Goal: Task Accomplishment & Management: Manage account settings

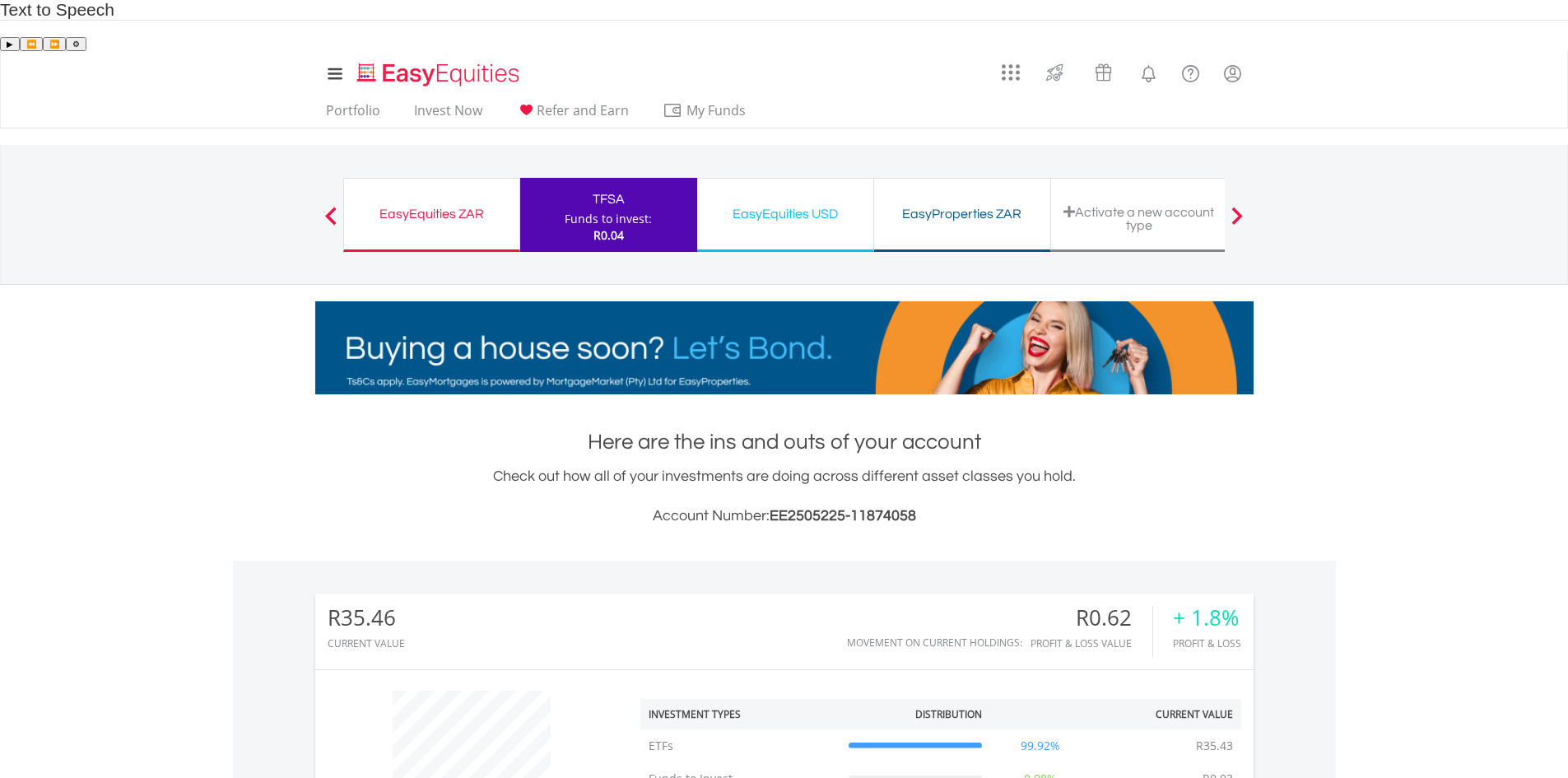
click at [444, 183] on div "EasyEquities ZAR Funds to invest: R0.04" at bounding box center [432, 214] width 177 height 74
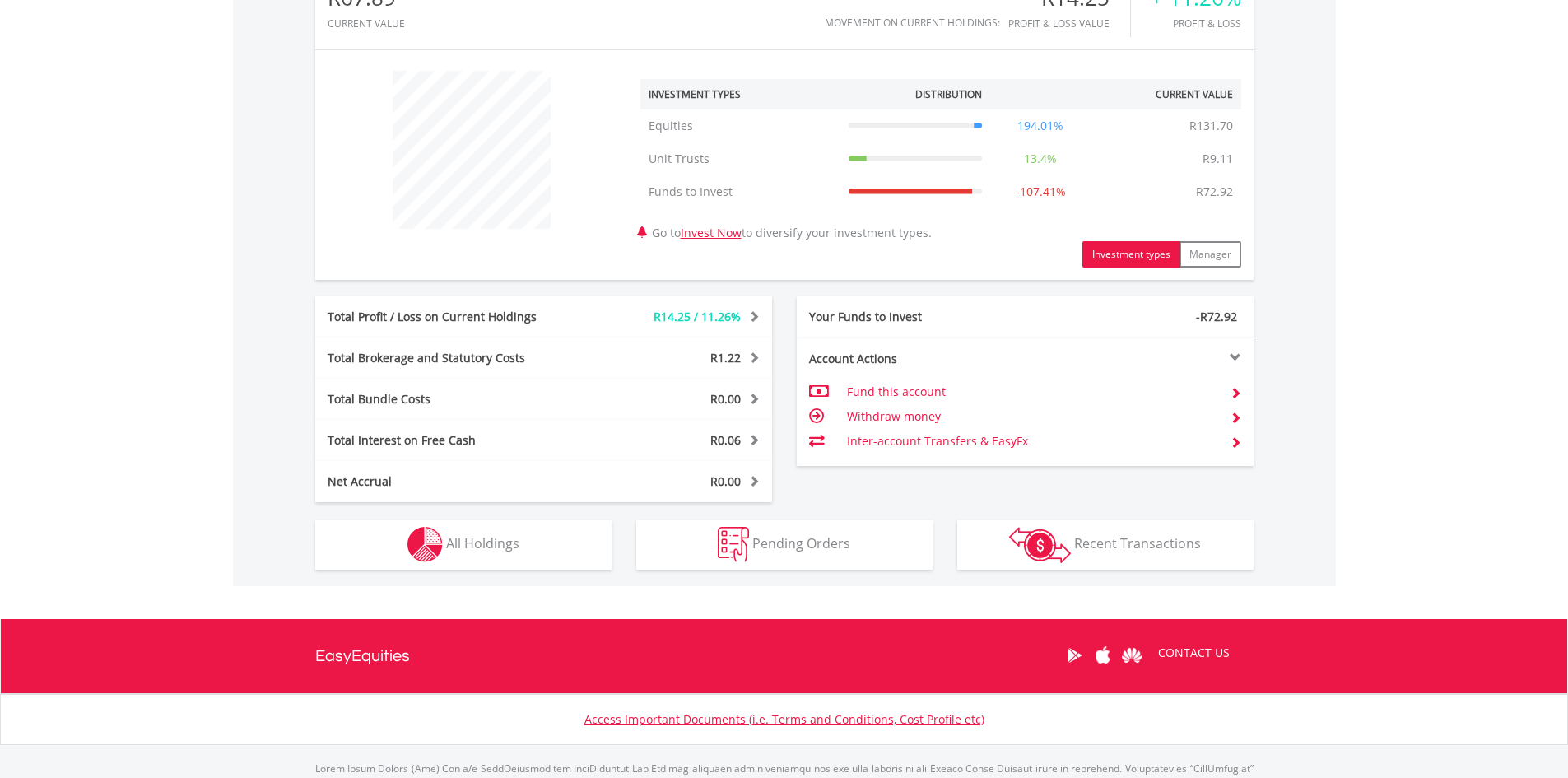
scroll to position [648, 0]
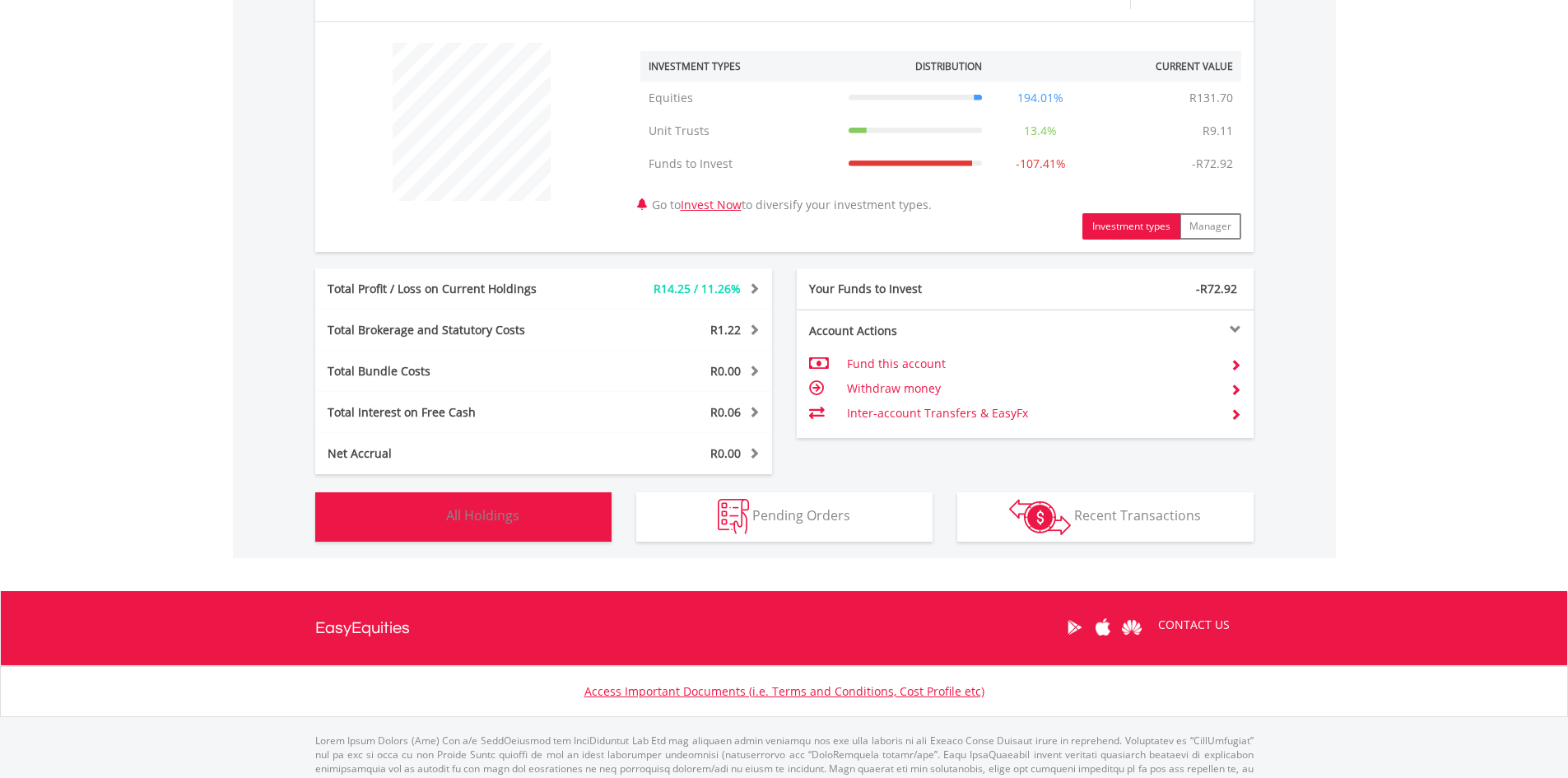
click at [526, 493] on button "Holdings All Holdings" at bounding box center [464, 517] width 297 height 49
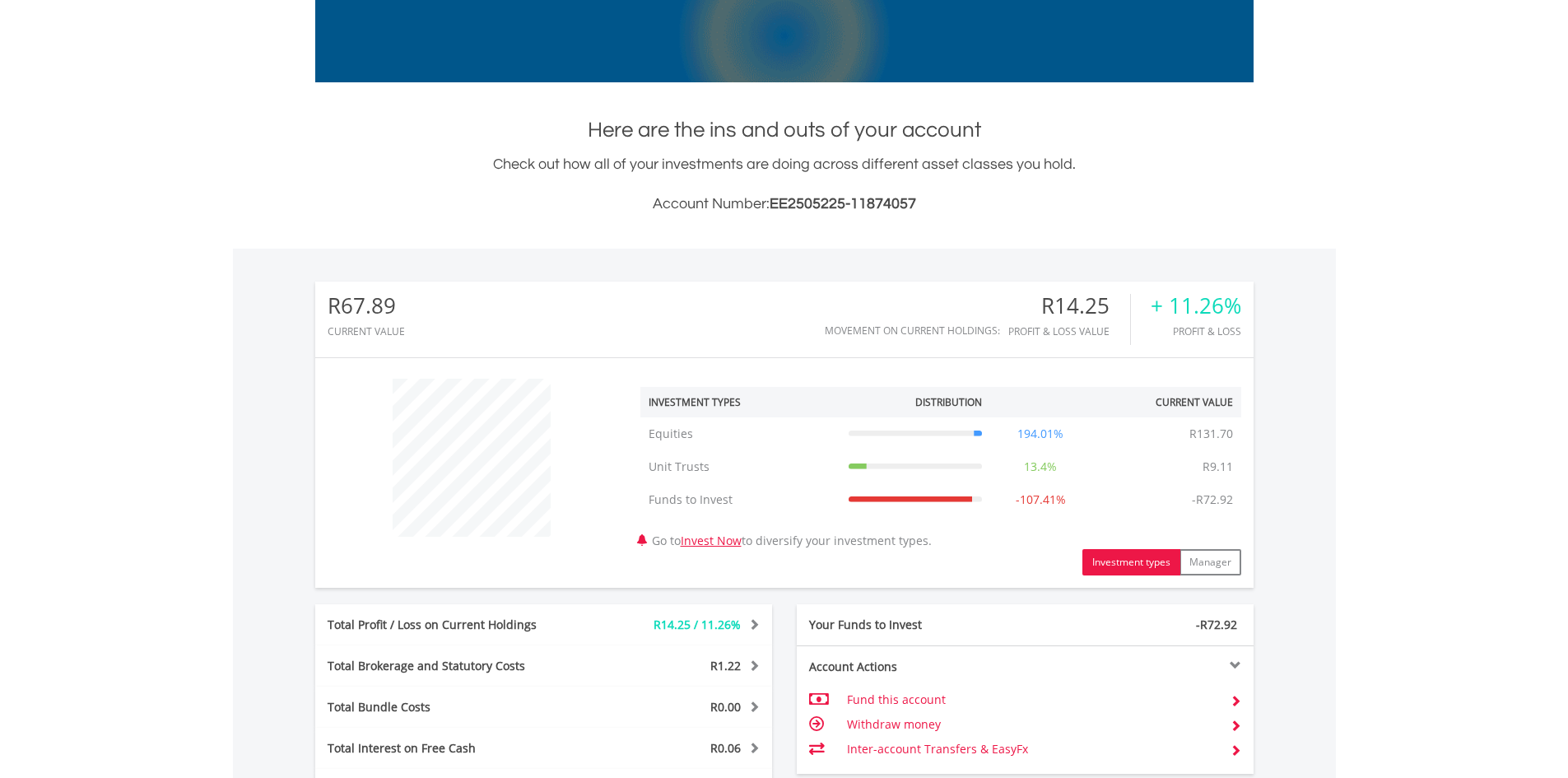
scroll to position [0, 0]
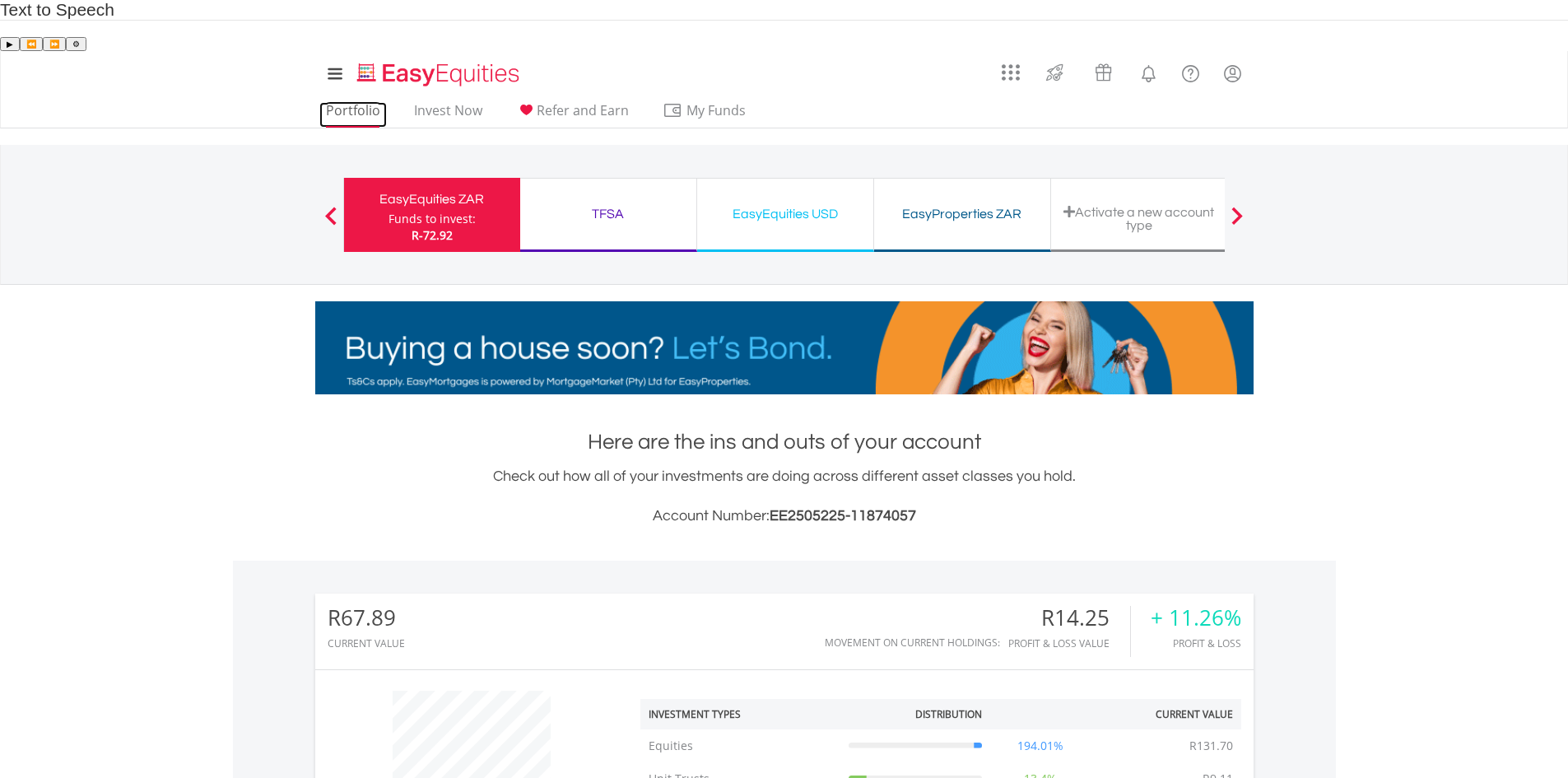
click at [358, 102] on link "Portfolio" at bounding box center [353, 114] width 68 height 25
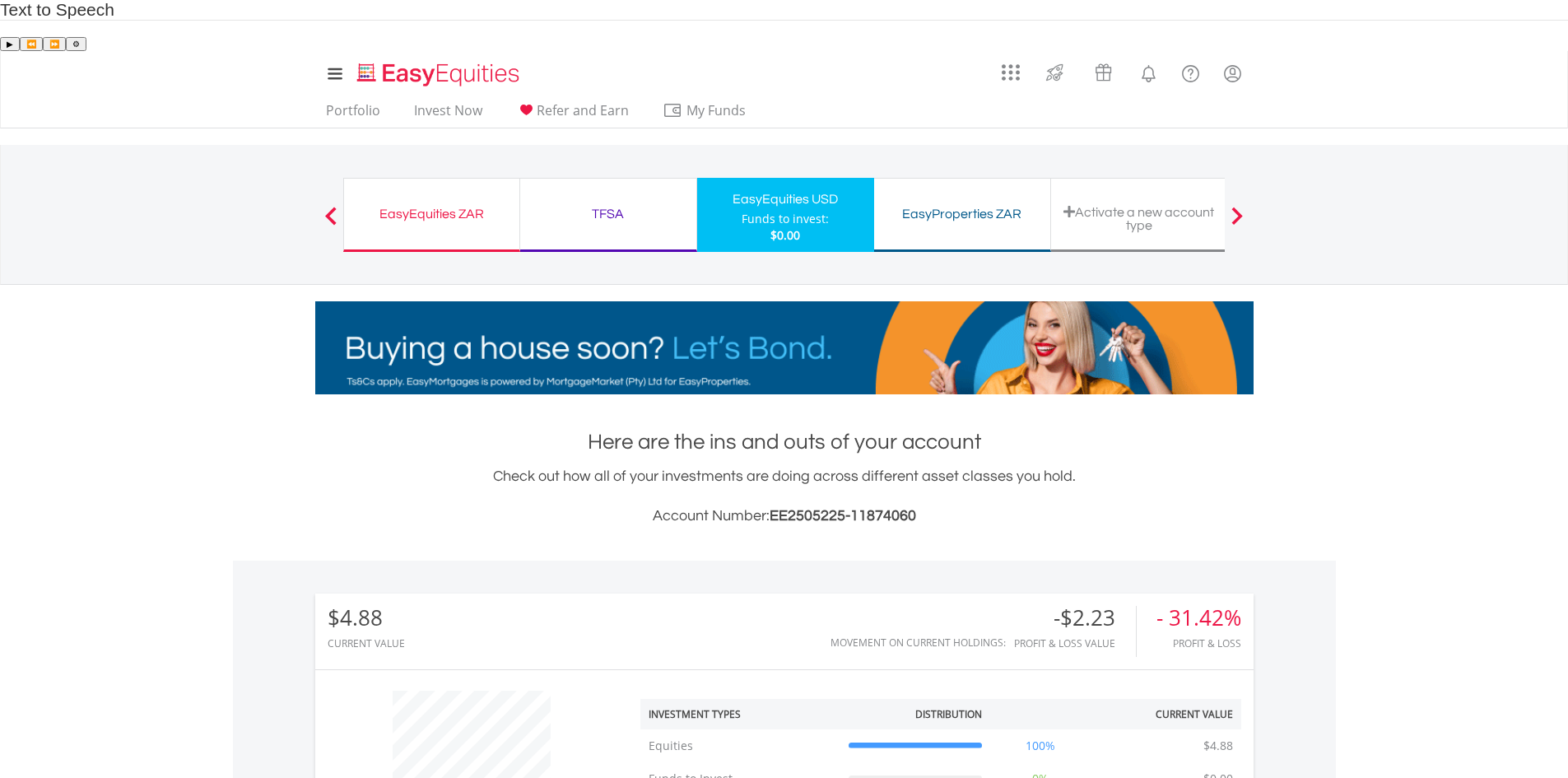
click at [628, 203] on div "TFSA" at bounding box center [608, 214] width 156 height 23
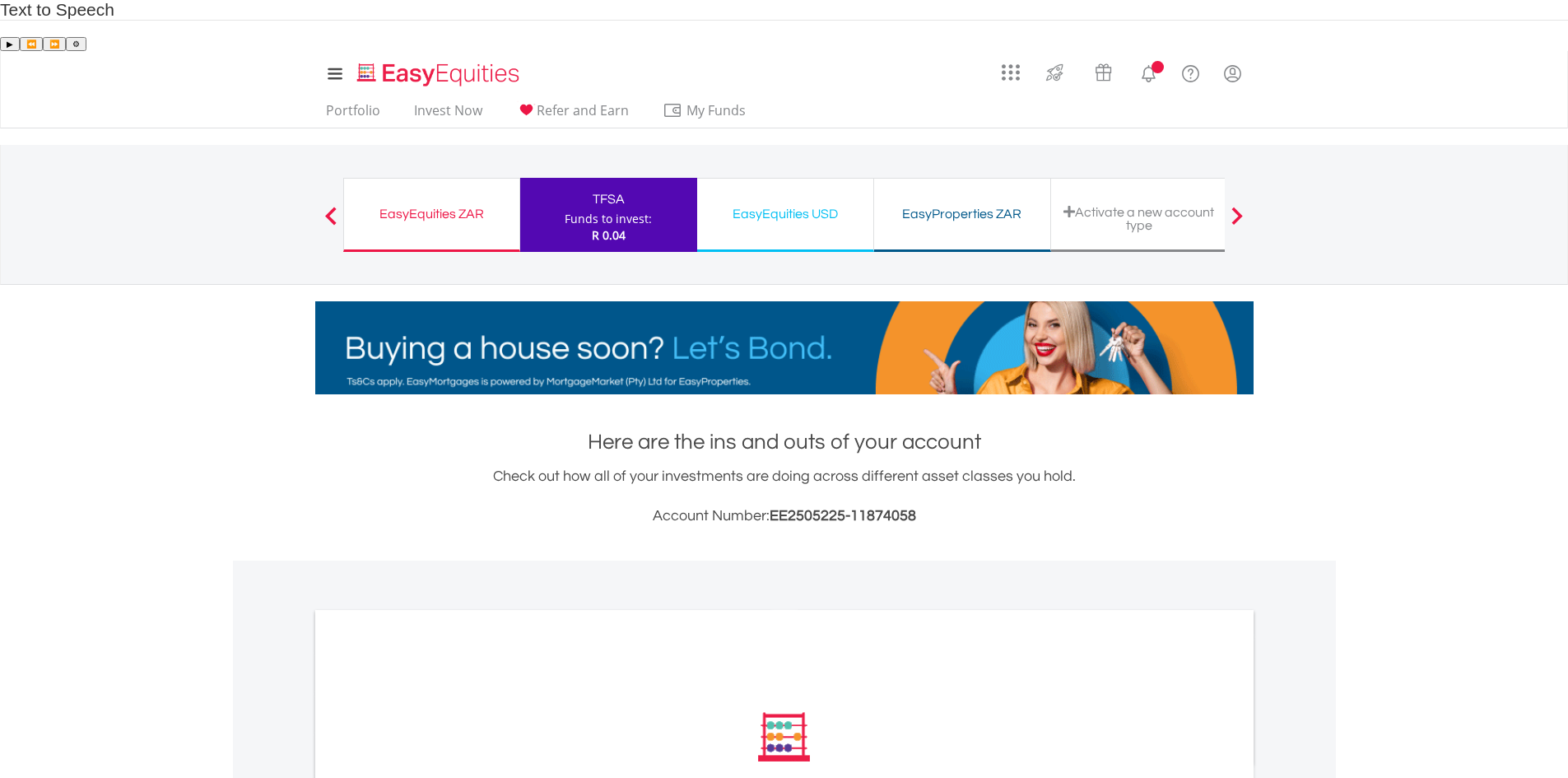
click at [471, 203] on div "EasyEquities ZAR" at bounding box center [432, 214] width 155 height 23
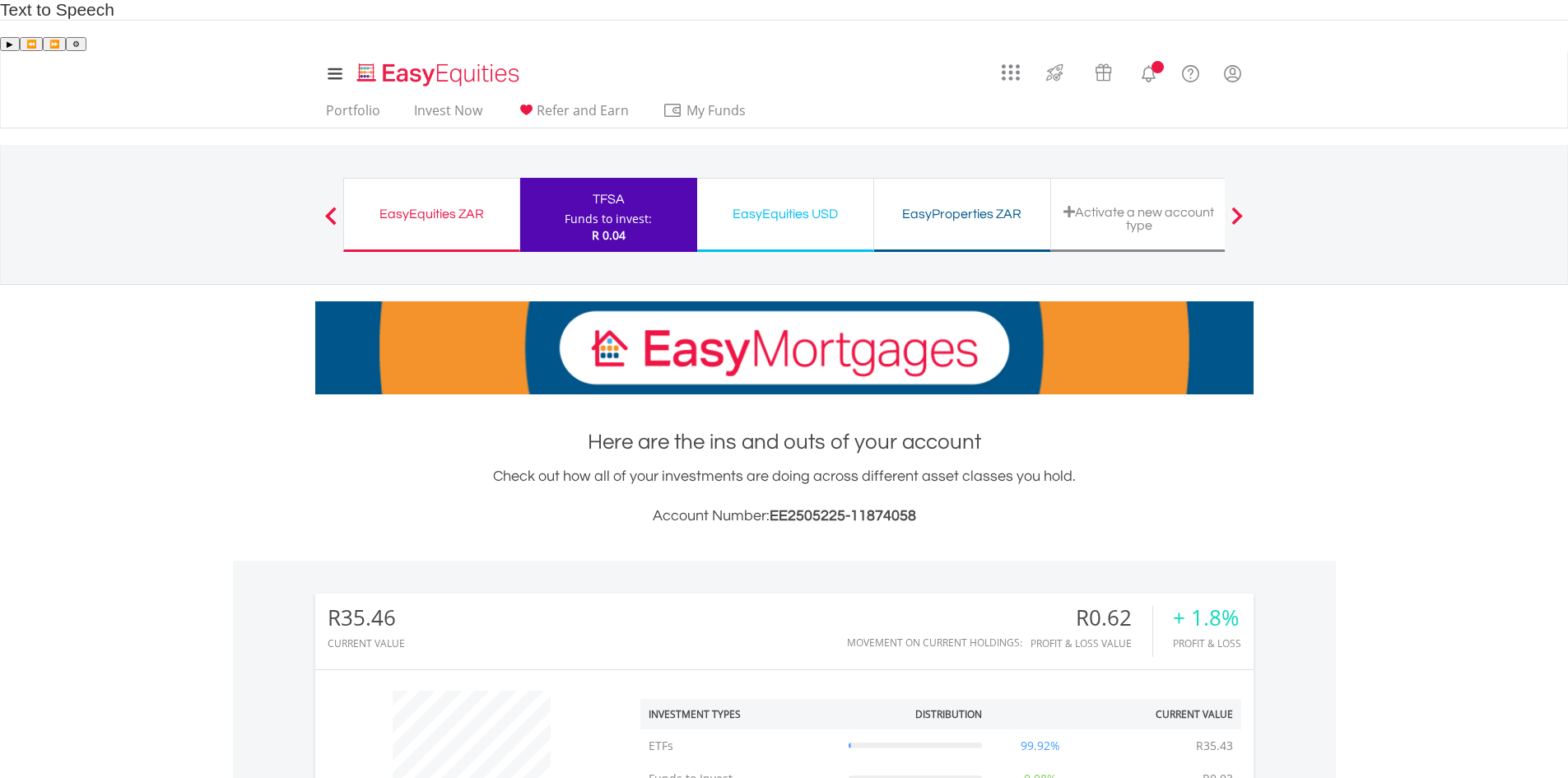
scroll to position [158, 313]
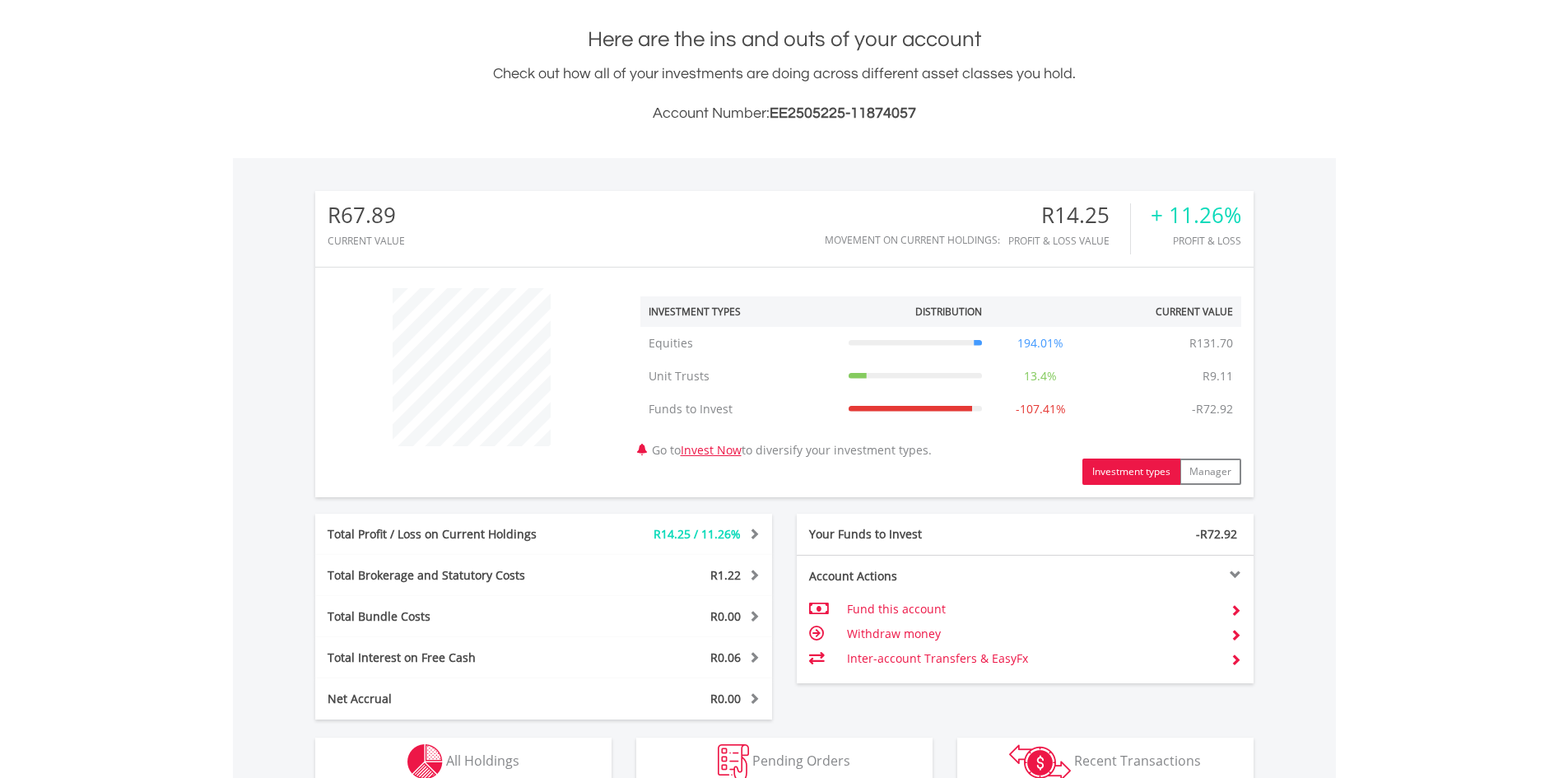
scroll to position [424, 0]
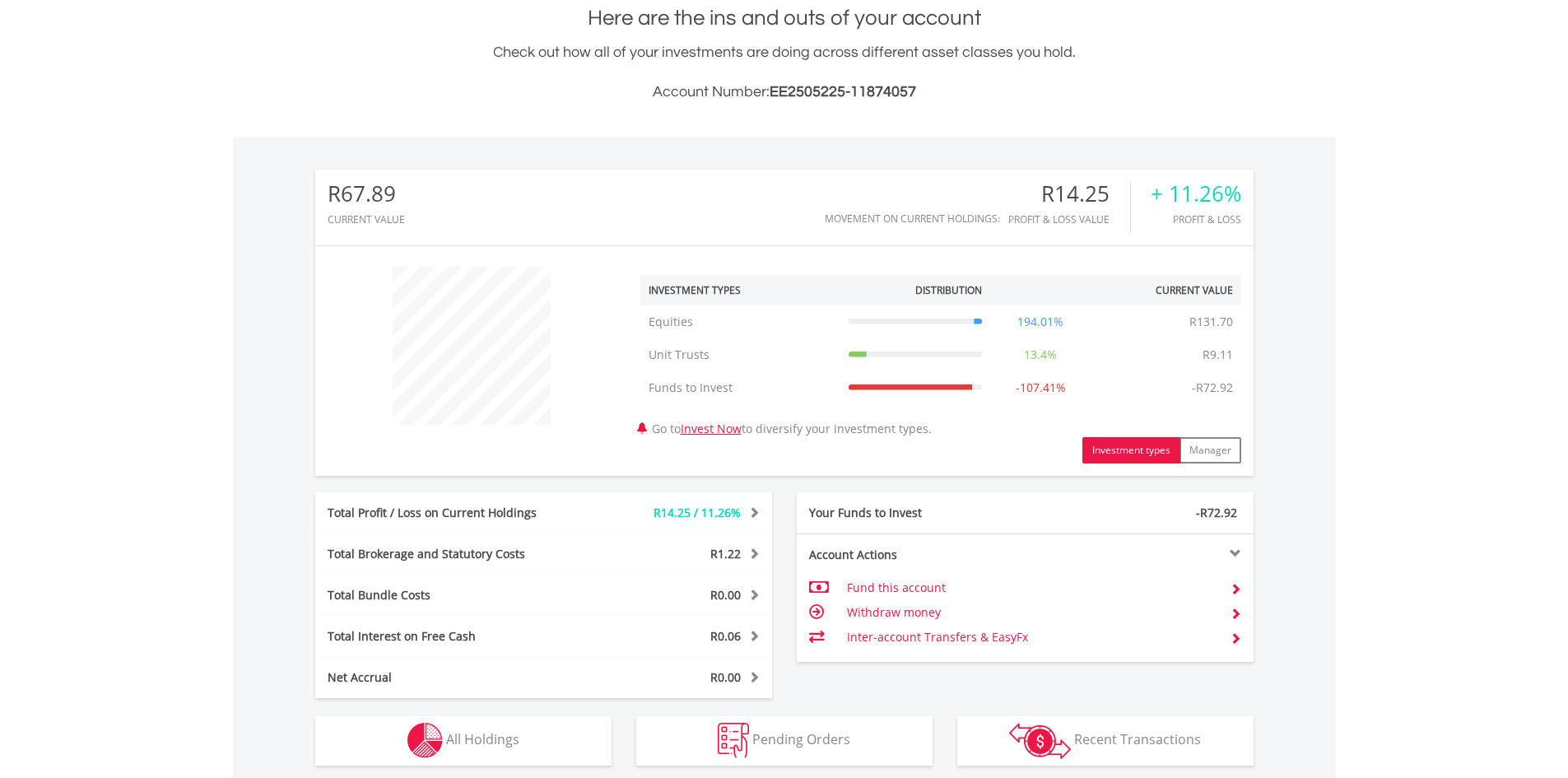
click at [883, 625] on td "Inter-account Transfers & EasyFx" at bounding box center [1032, 636] width 369 height 24
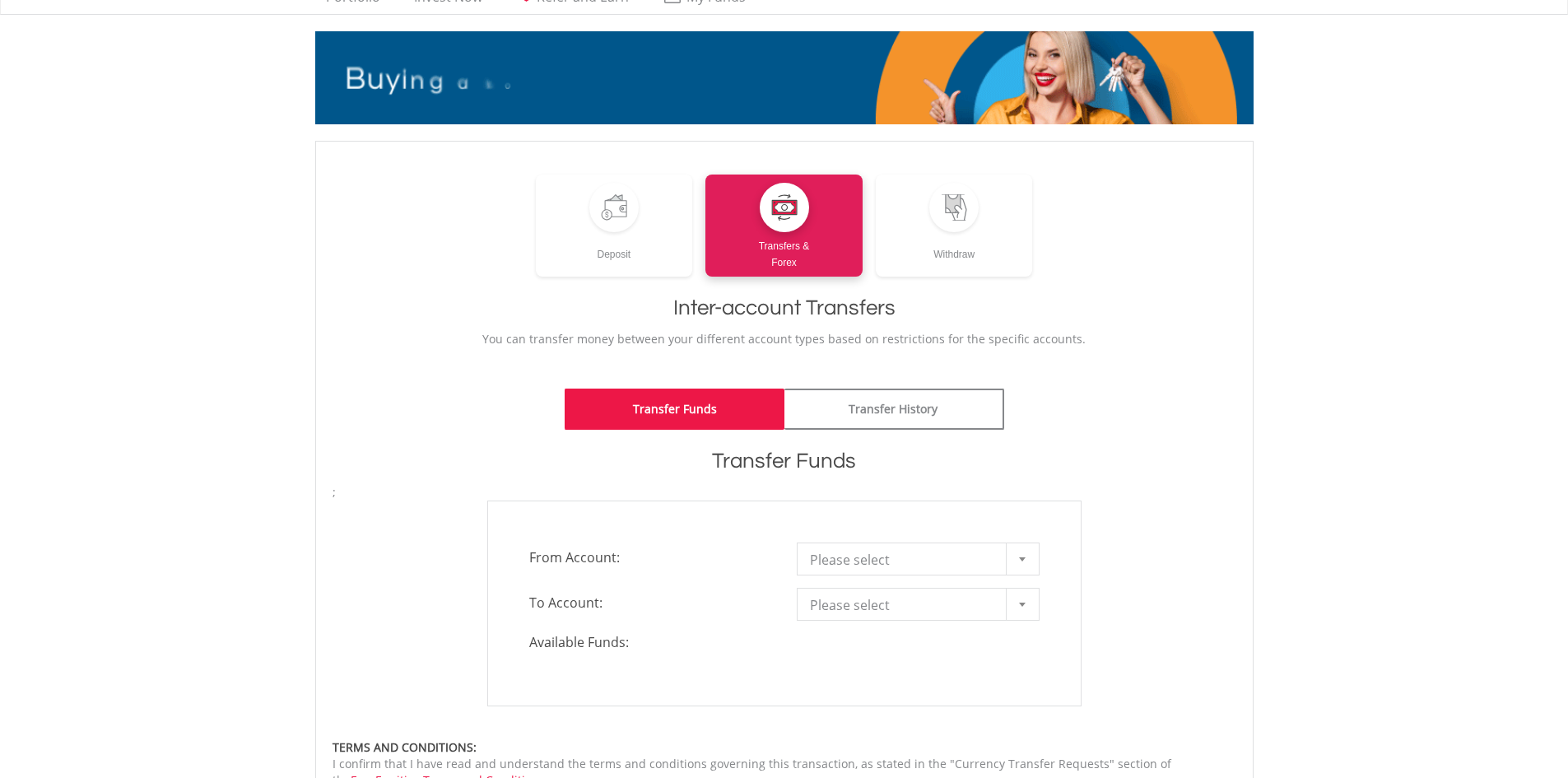
scroll to position [134, 0]
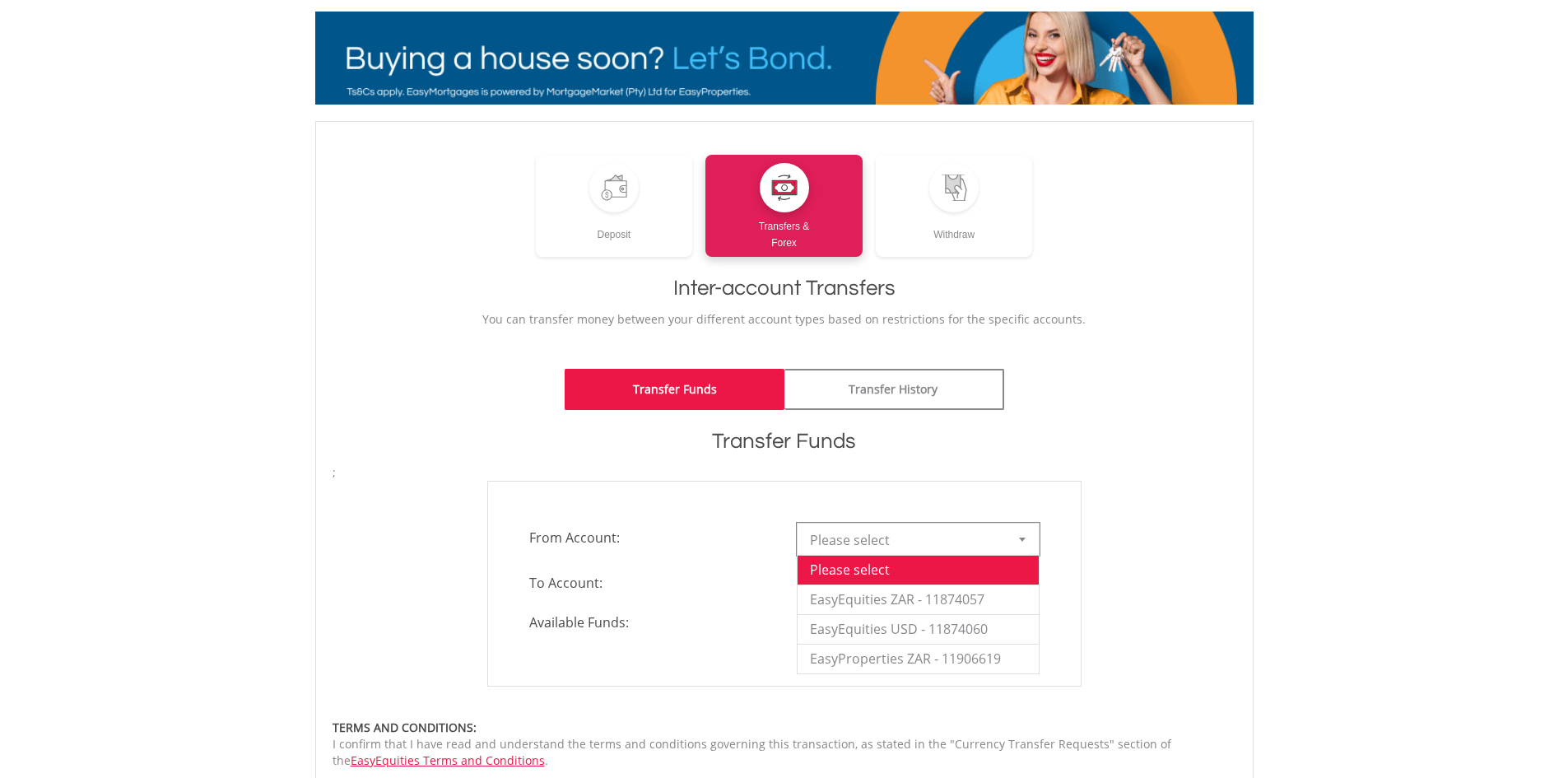
click at [1017, 524] on div at bounding box center [1022, 539] width 33 height 31
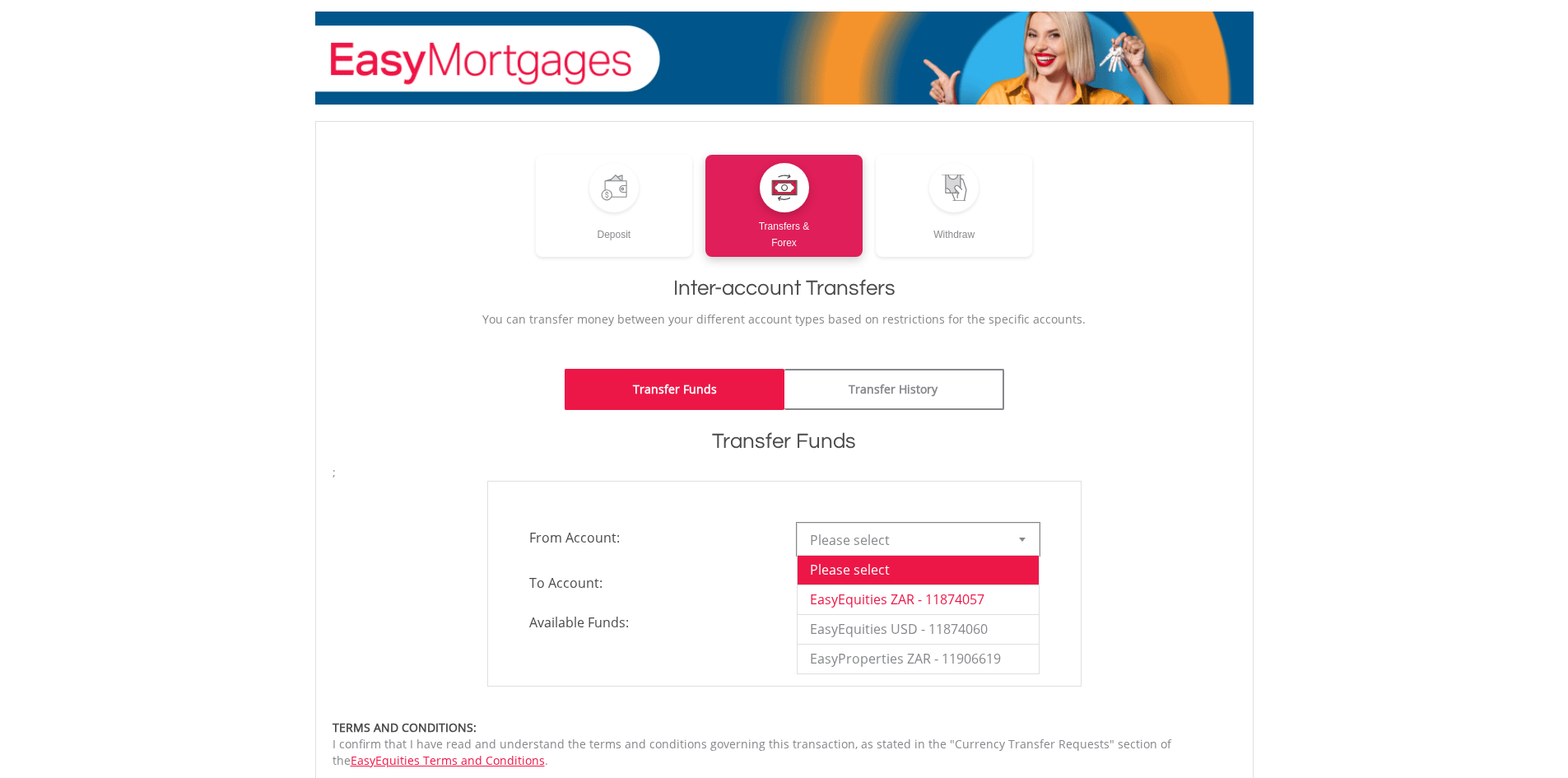
click at [978, 585] on li "EasyEquities ZAR - 11874057" at bounding box center [918, 600] width 241 height 30
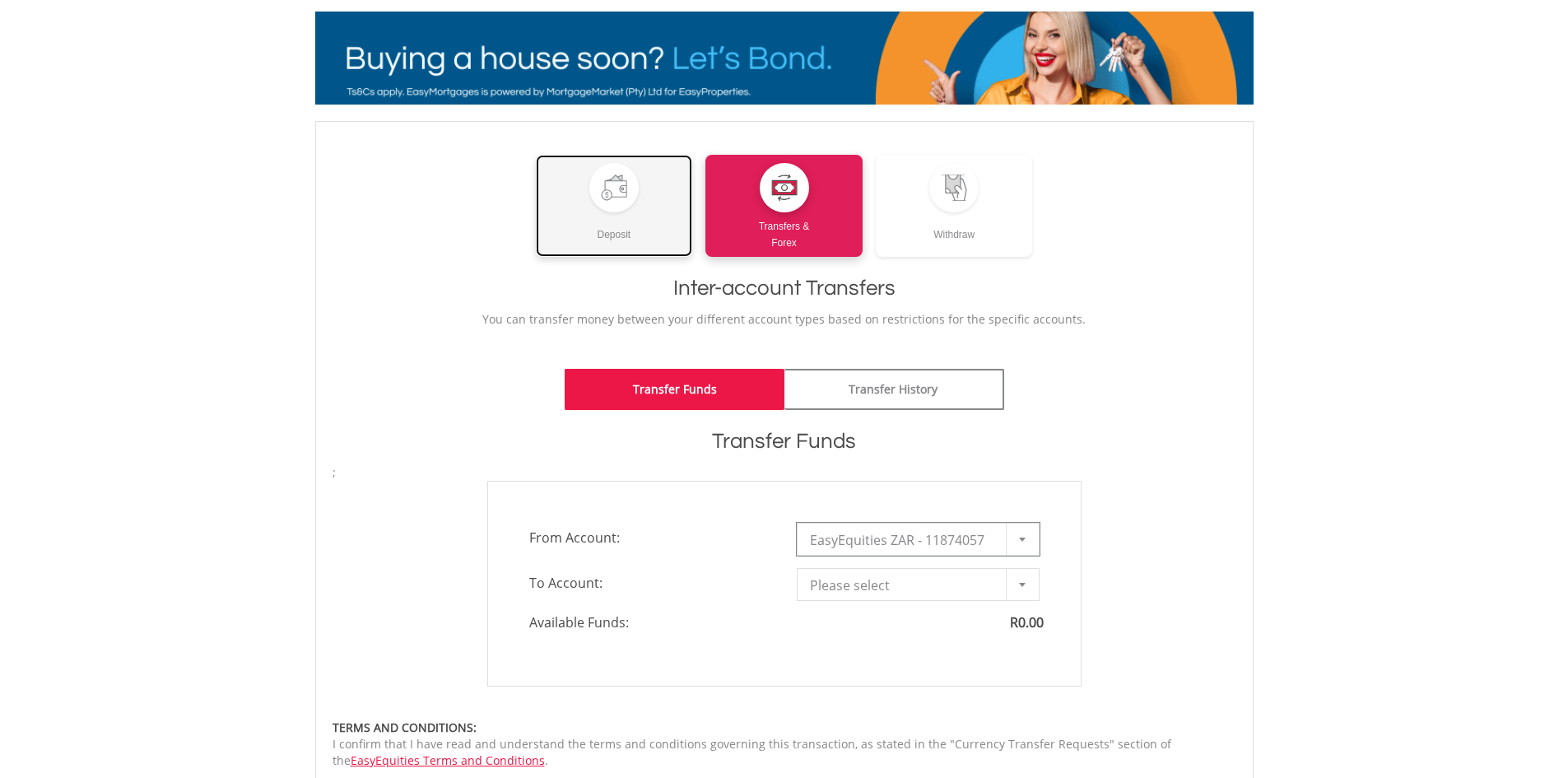
click at [648, 212] on div "Deposit" at bounding box center [615, 227] width 157 height 30
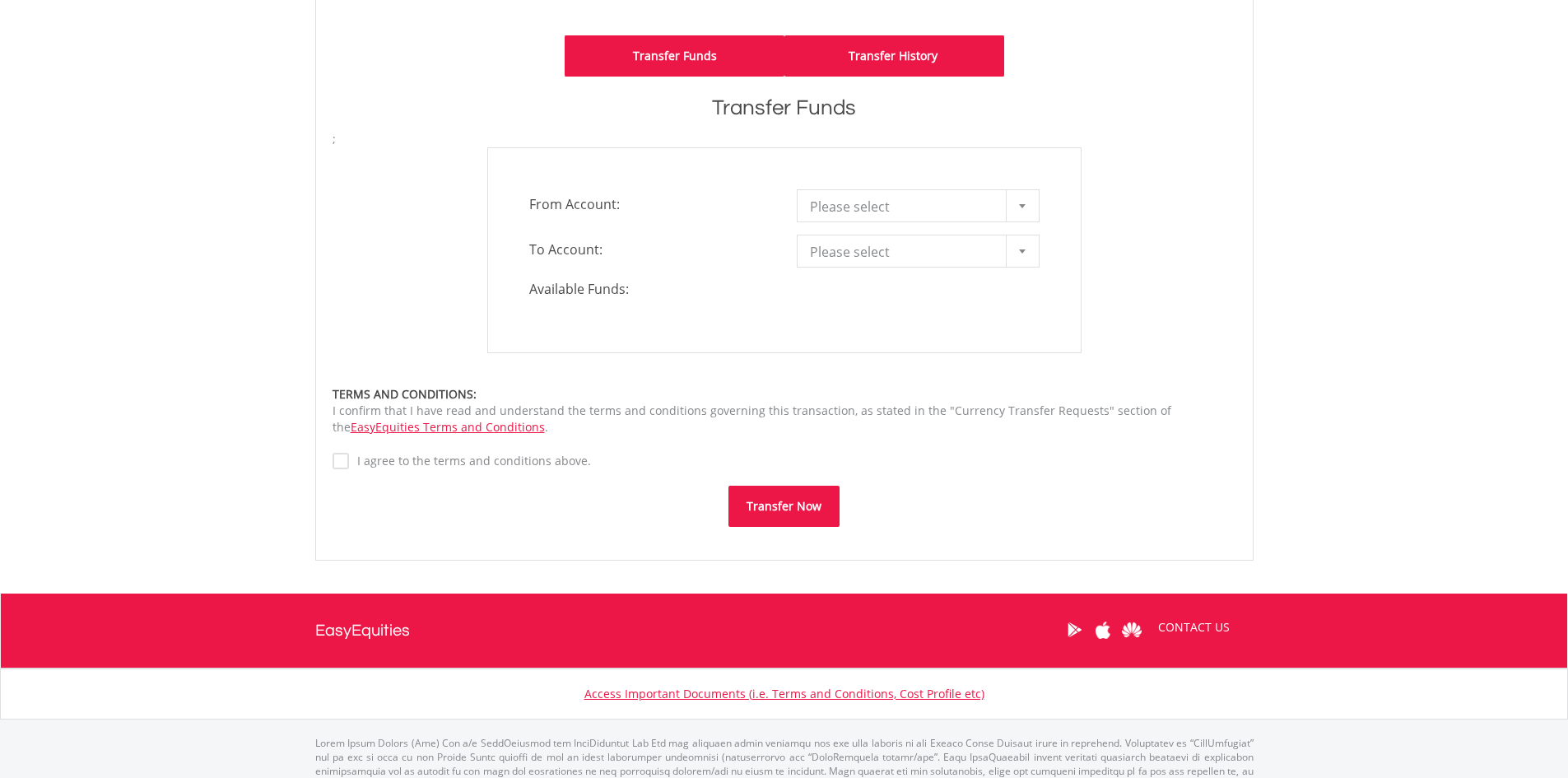
scroll to position [470, 0]
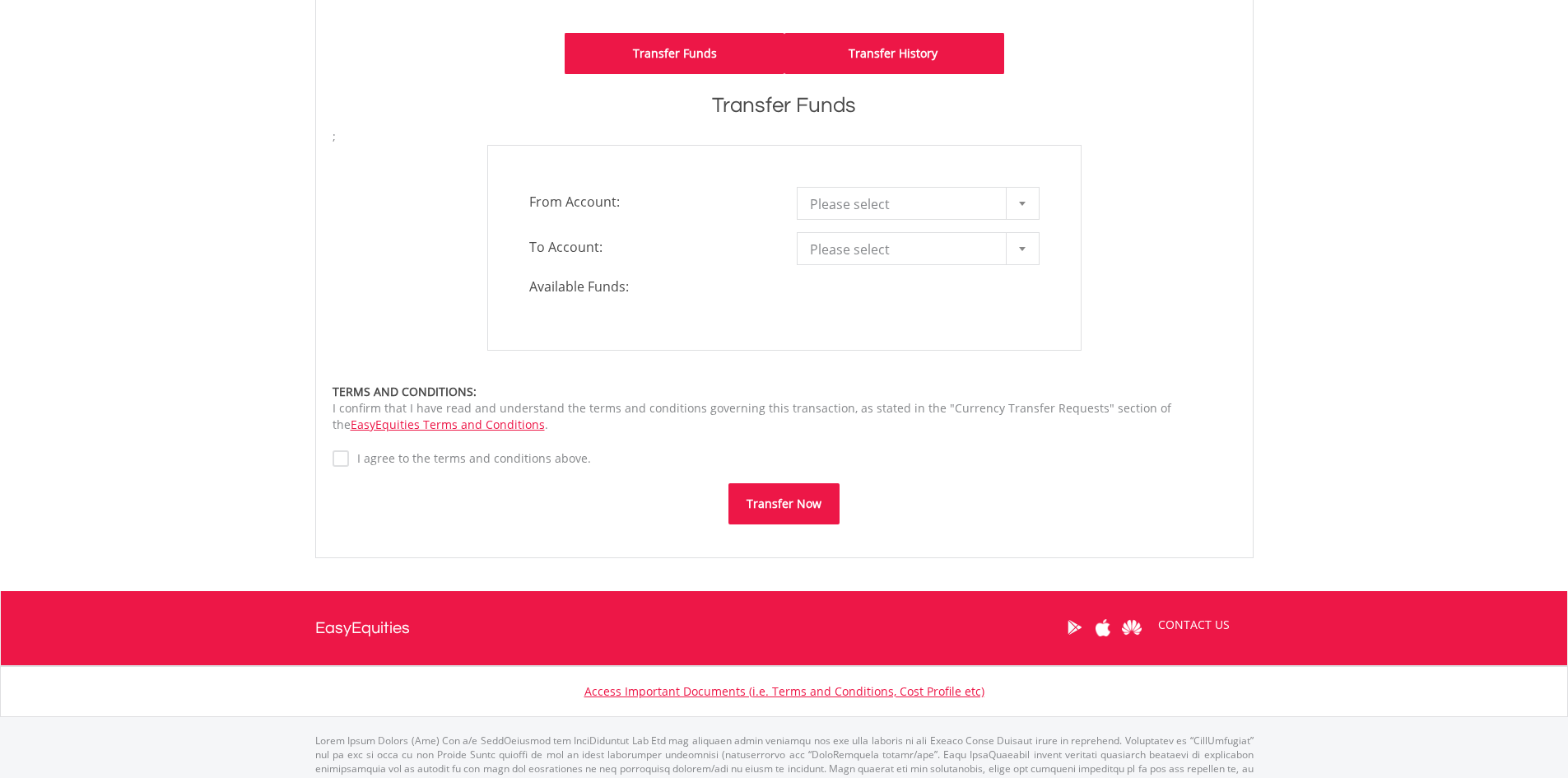
click at [846, 33] on link "Transfer History" at bounding box center [894, 53] width 220 height 41
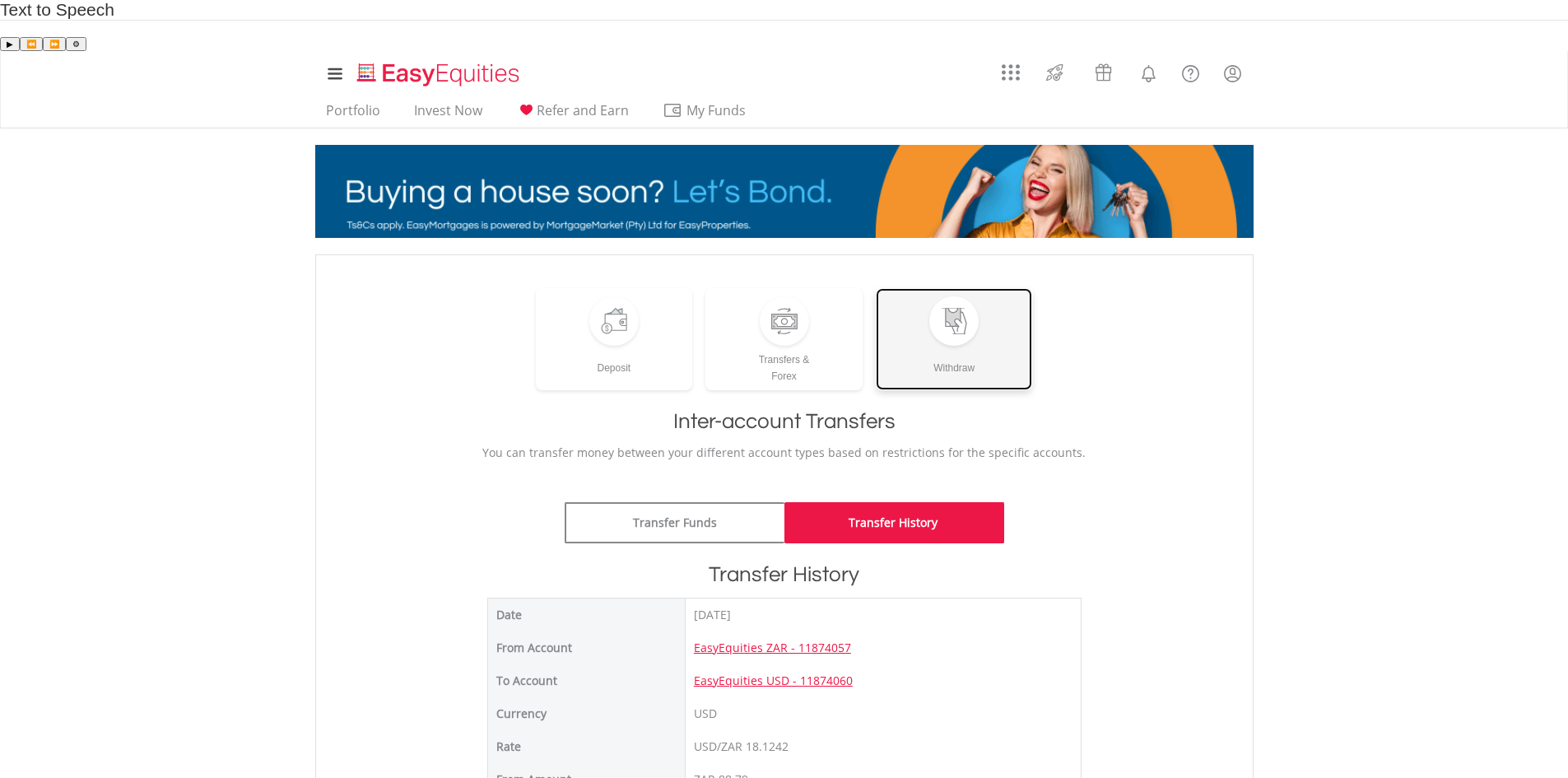
click at [957, 346] on div "Withdraw" at bounding box center [954, 361] width 157 height 30
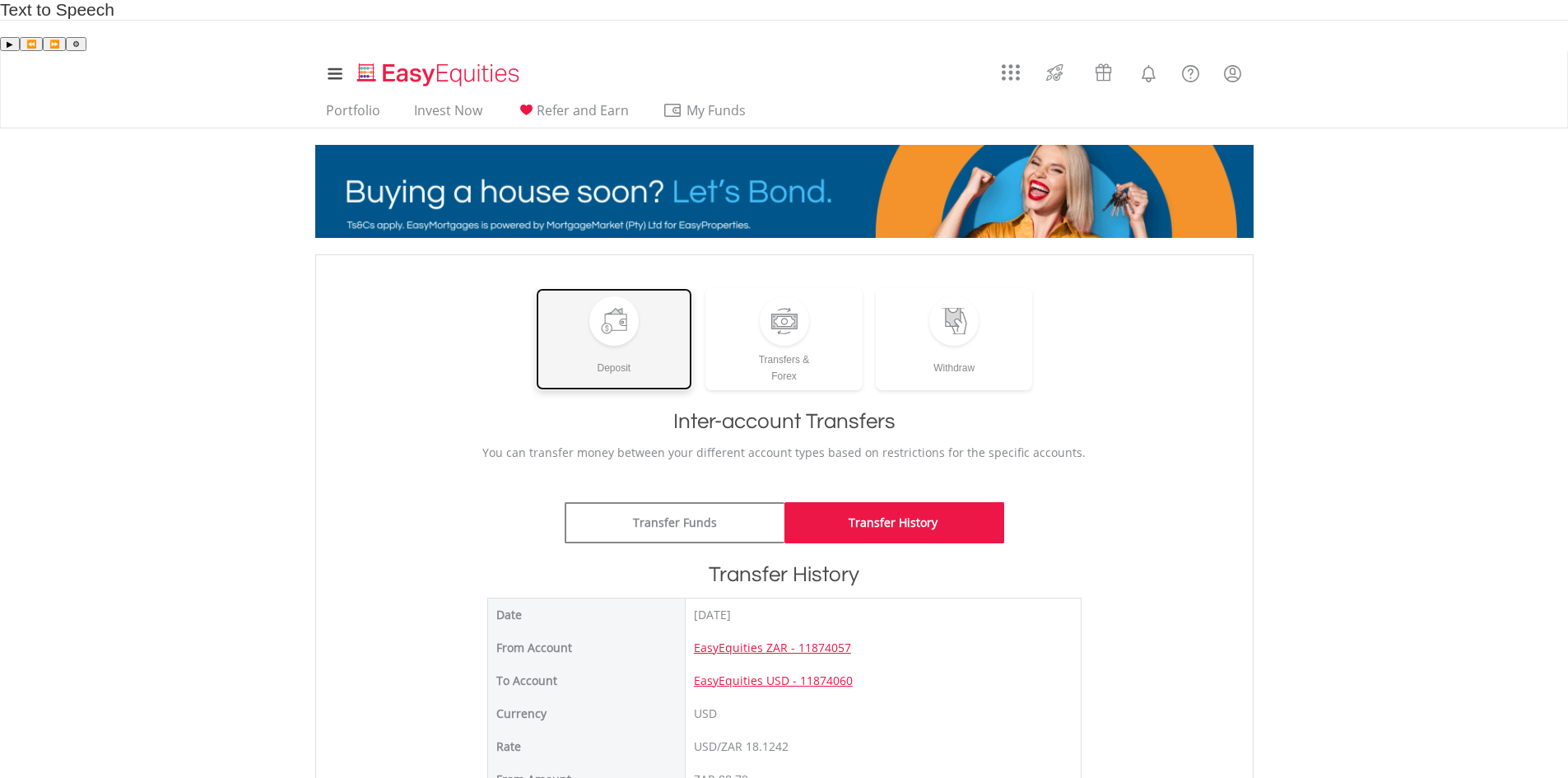
click at [630, 346] on div "Deposit" at bounding box center [615, 361] width 157 height 30
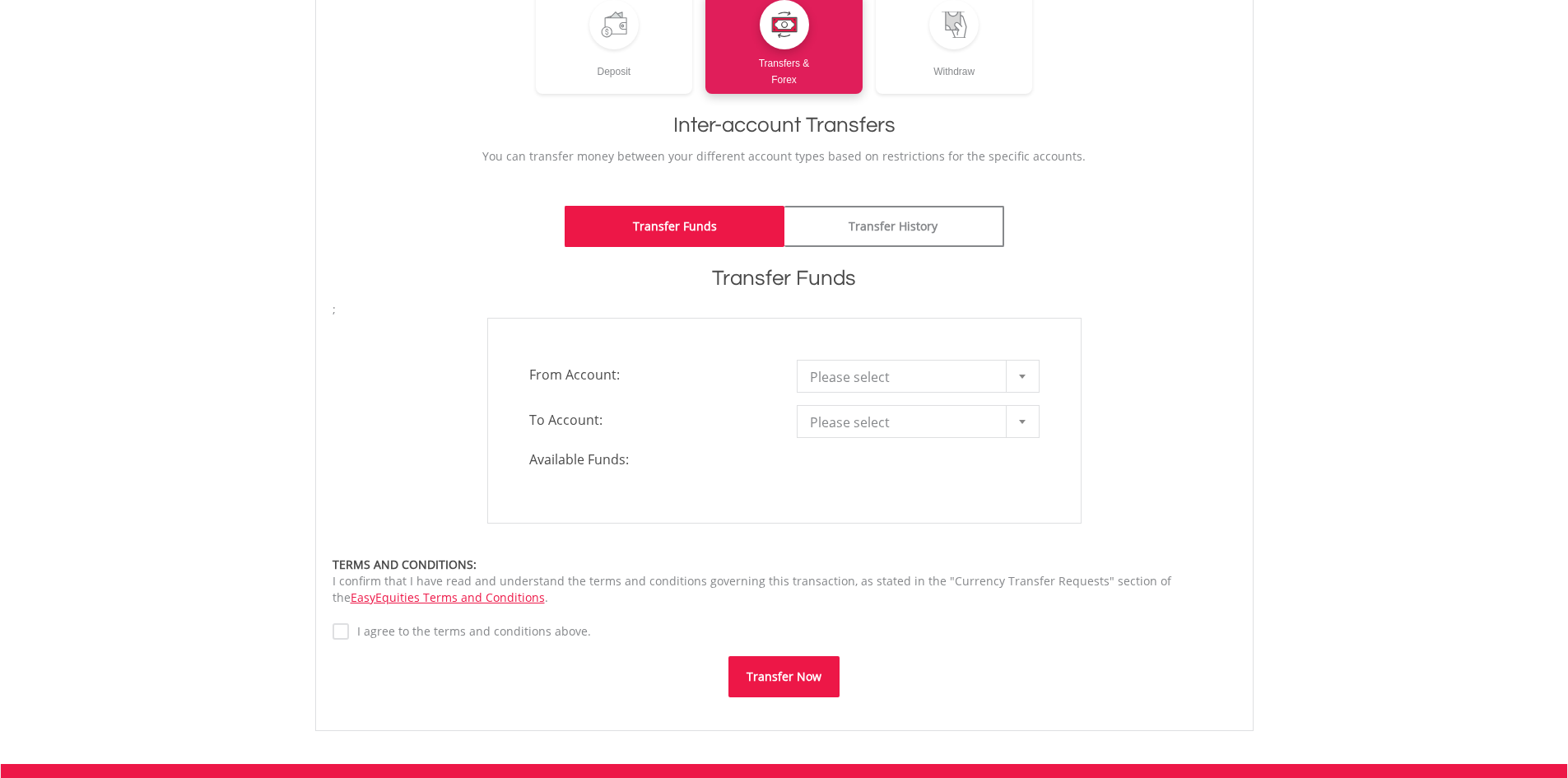
scroll to position [319, 0]
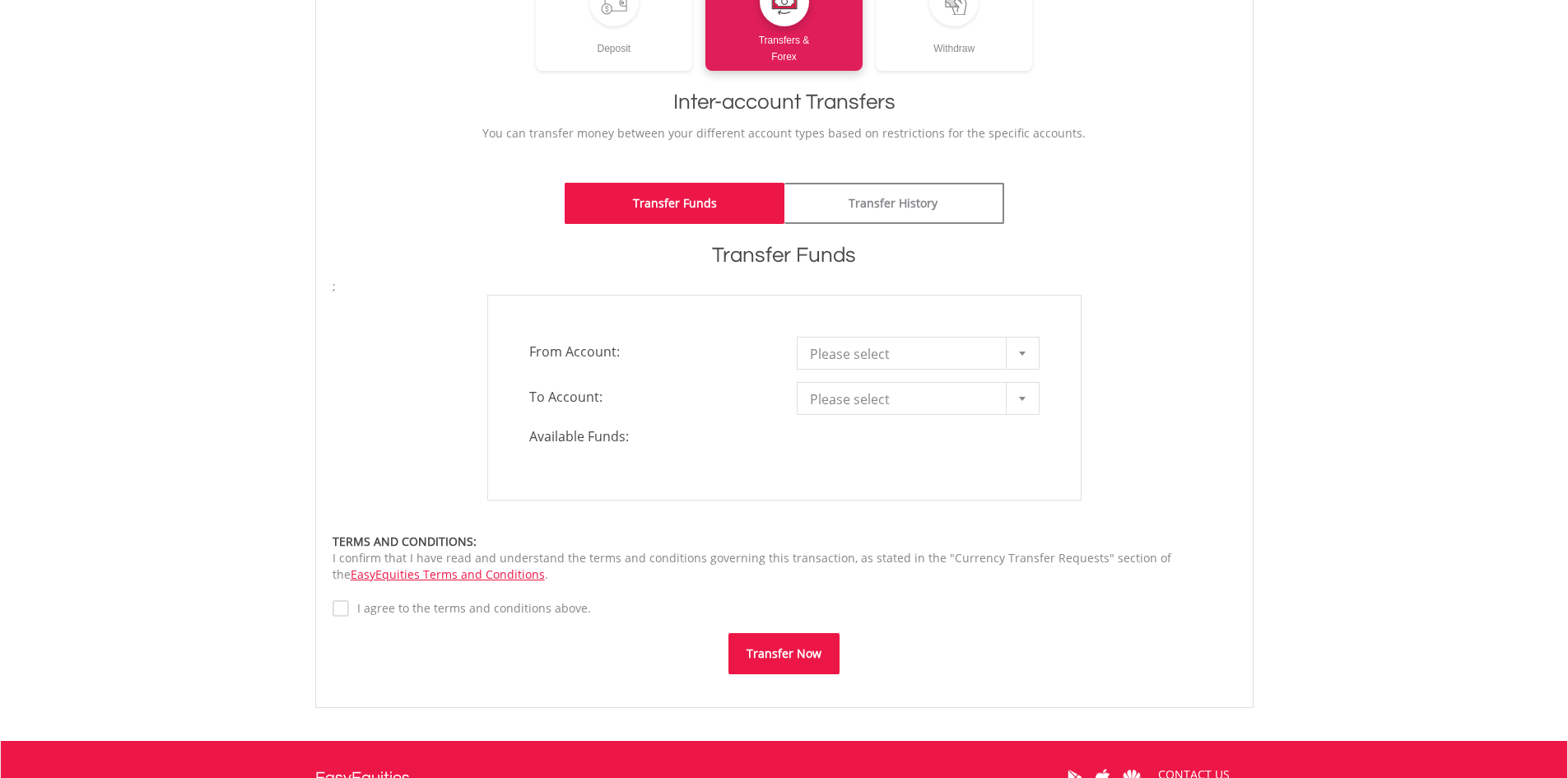
click at [976, 324] on div "**********" at bounding box center [784, 398] width 594 height 206
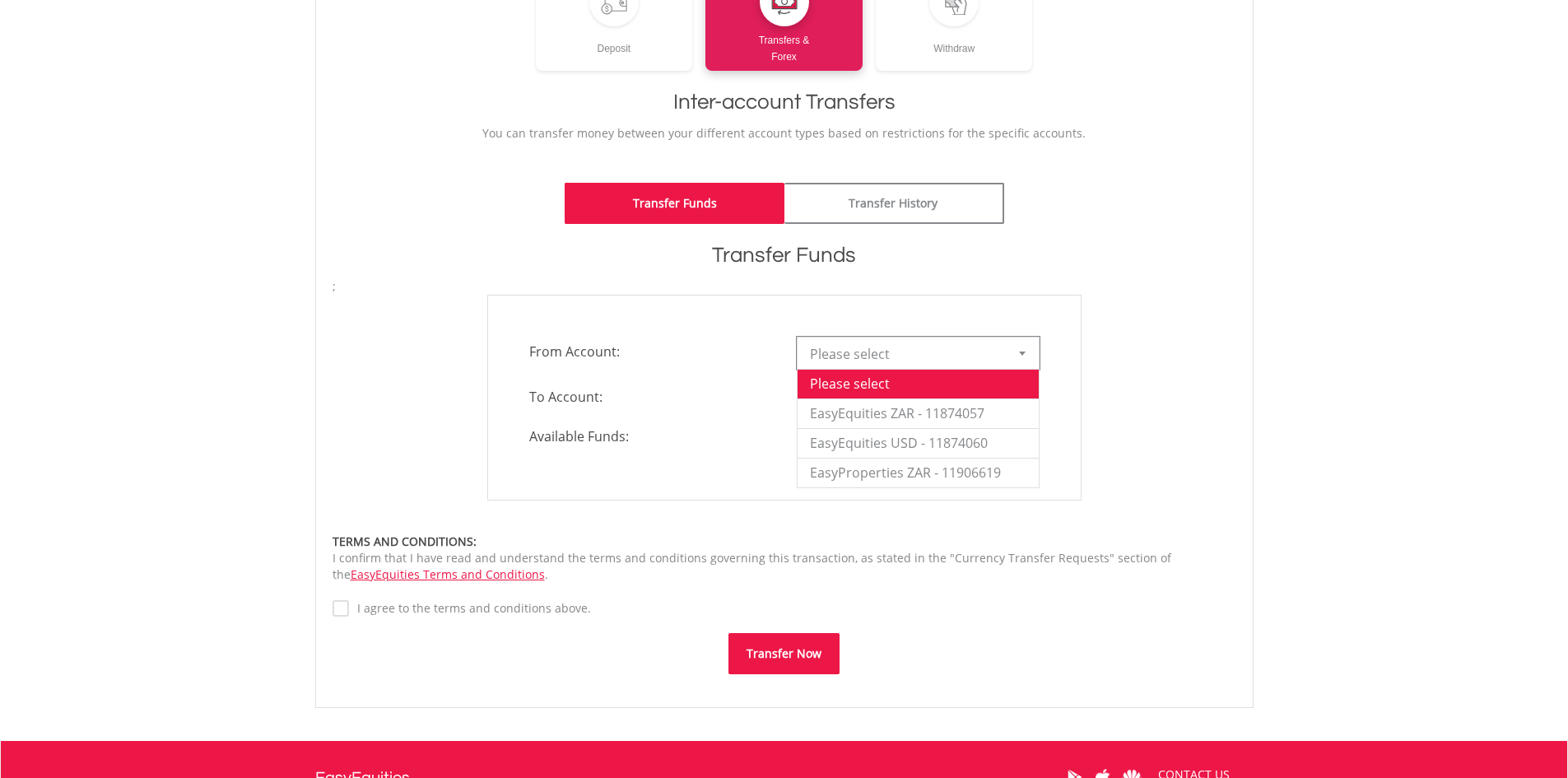
click at [906, 338] on span "Please select" at bounding box center [906, 354] width 192 height 33
click at [909, 399] on li "EasyEquities ZAR - 11874057" at bounding box center [918, 413] width 241 height 30
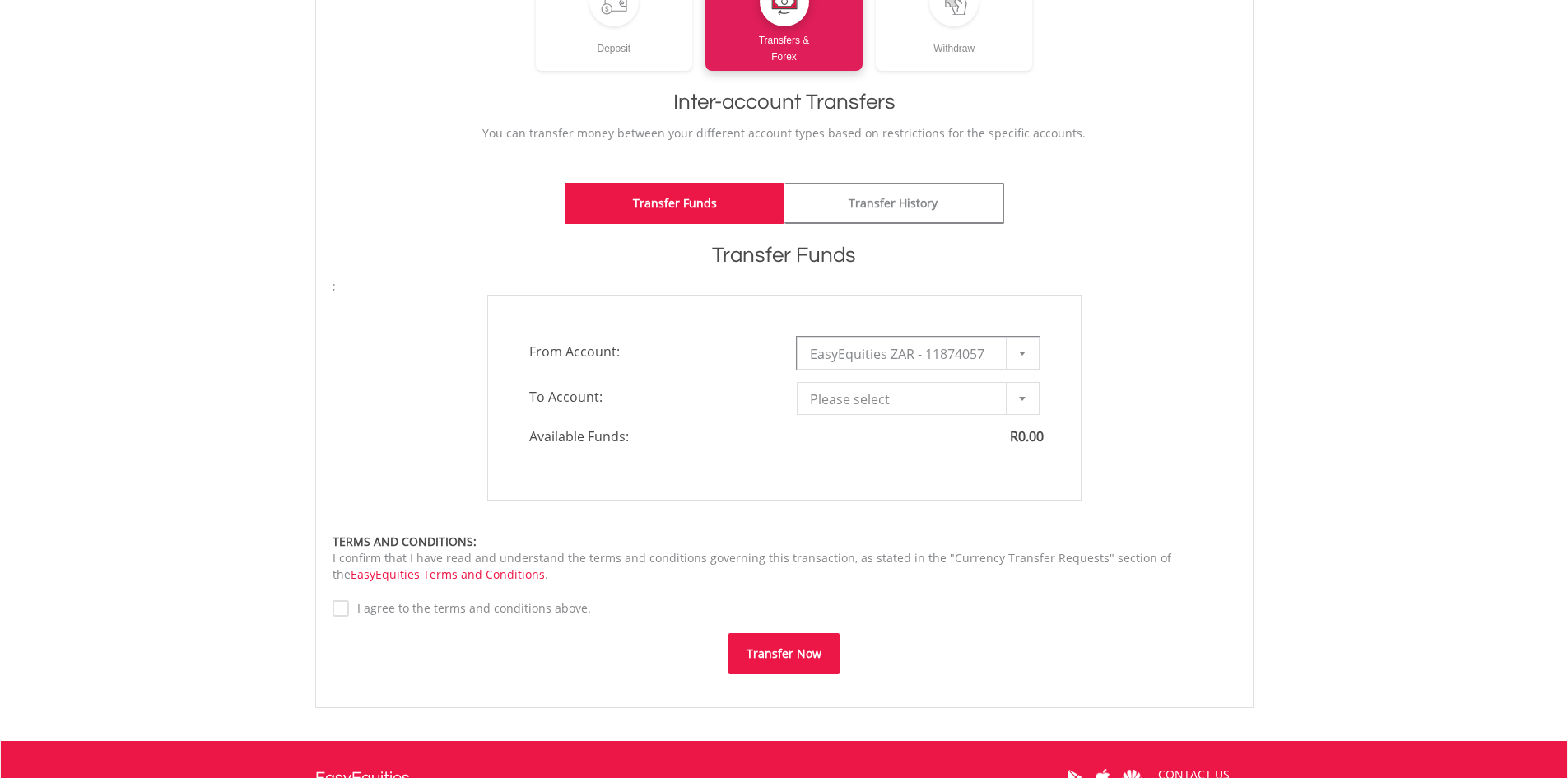
click at [907, 364] on div "**********" at bounding box center [784, 398] width 594 height 206
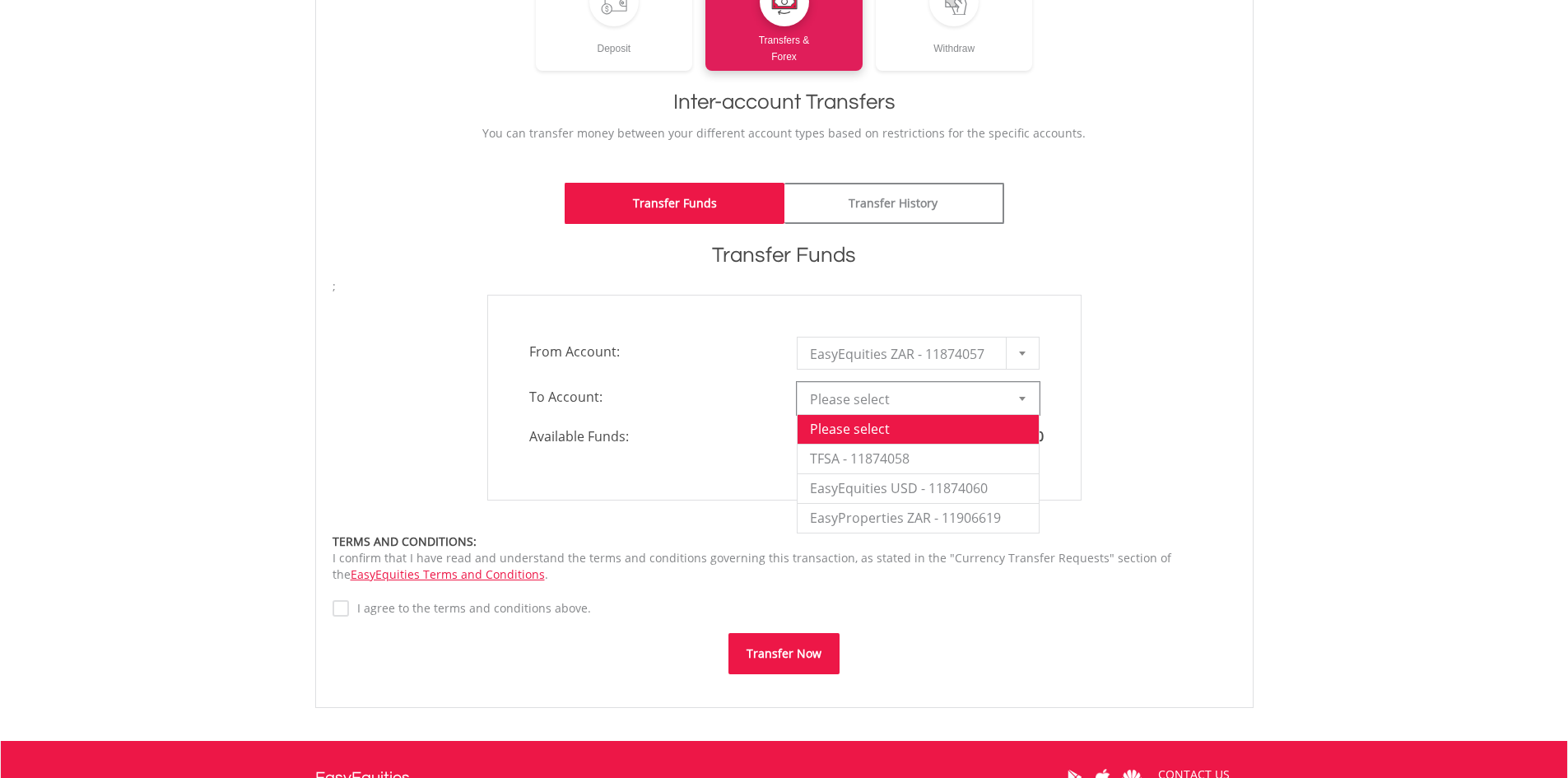
click at [891, 383] on span "Please select" at bounding box center [906, 400] width 192 height 33
click at [882, 444] on li "TFSA - 11874058" at bounding box center [918, 459] width 241 height 30
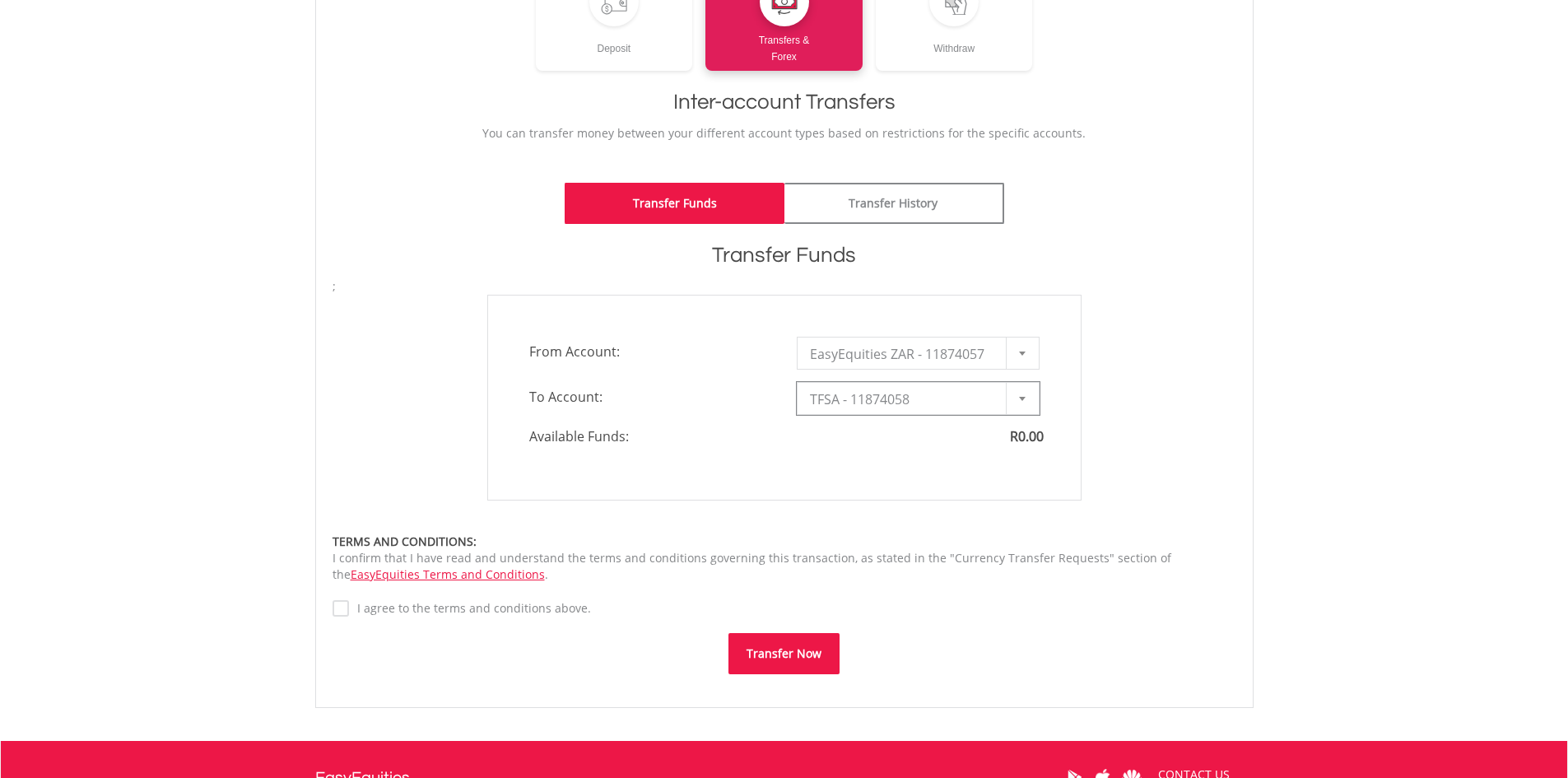
type input "*"
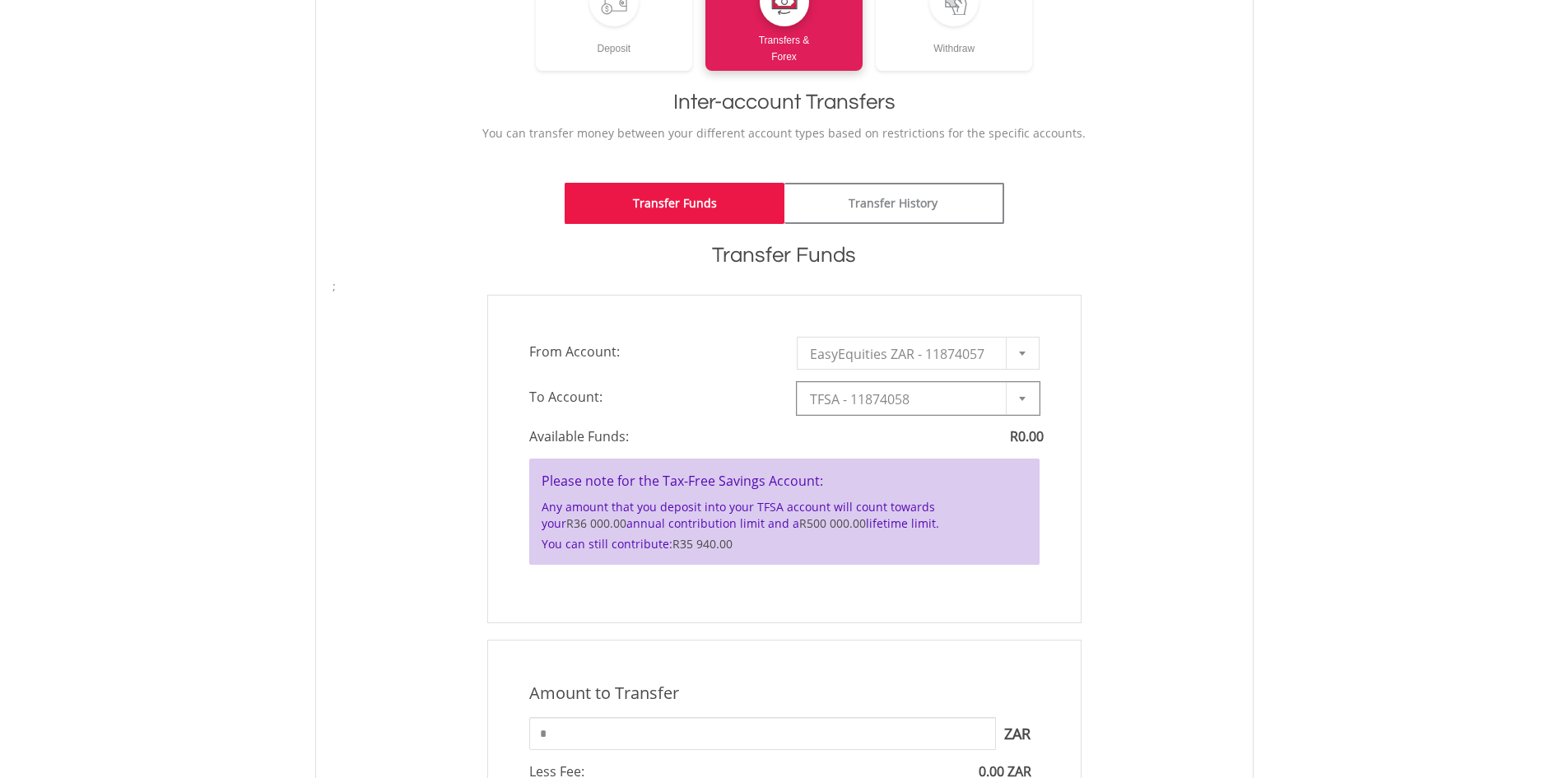
scroll to position [82, 0]
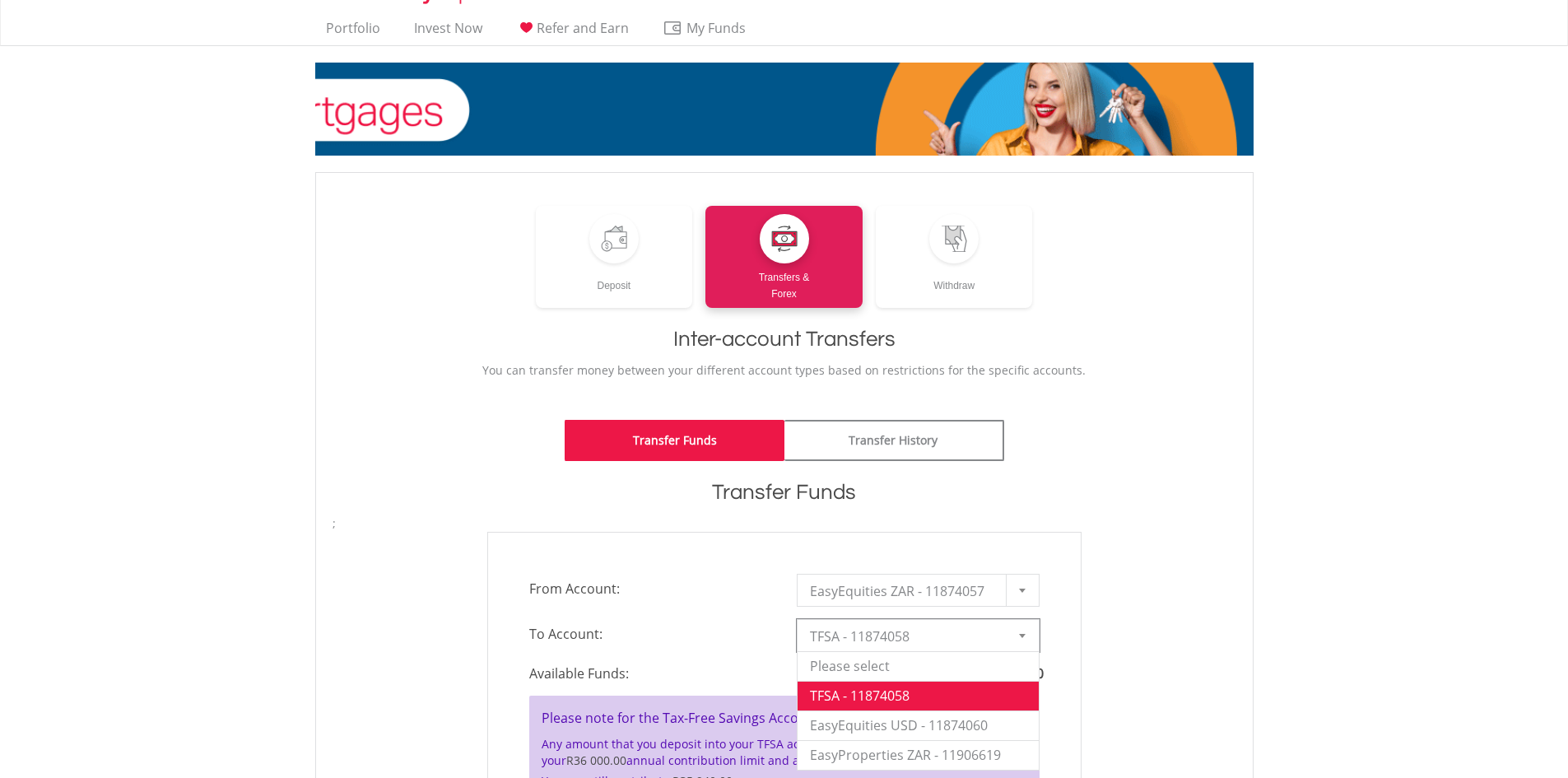
click at [1027, 620] on div at bounding box center [1022, 635] width 33 height 31
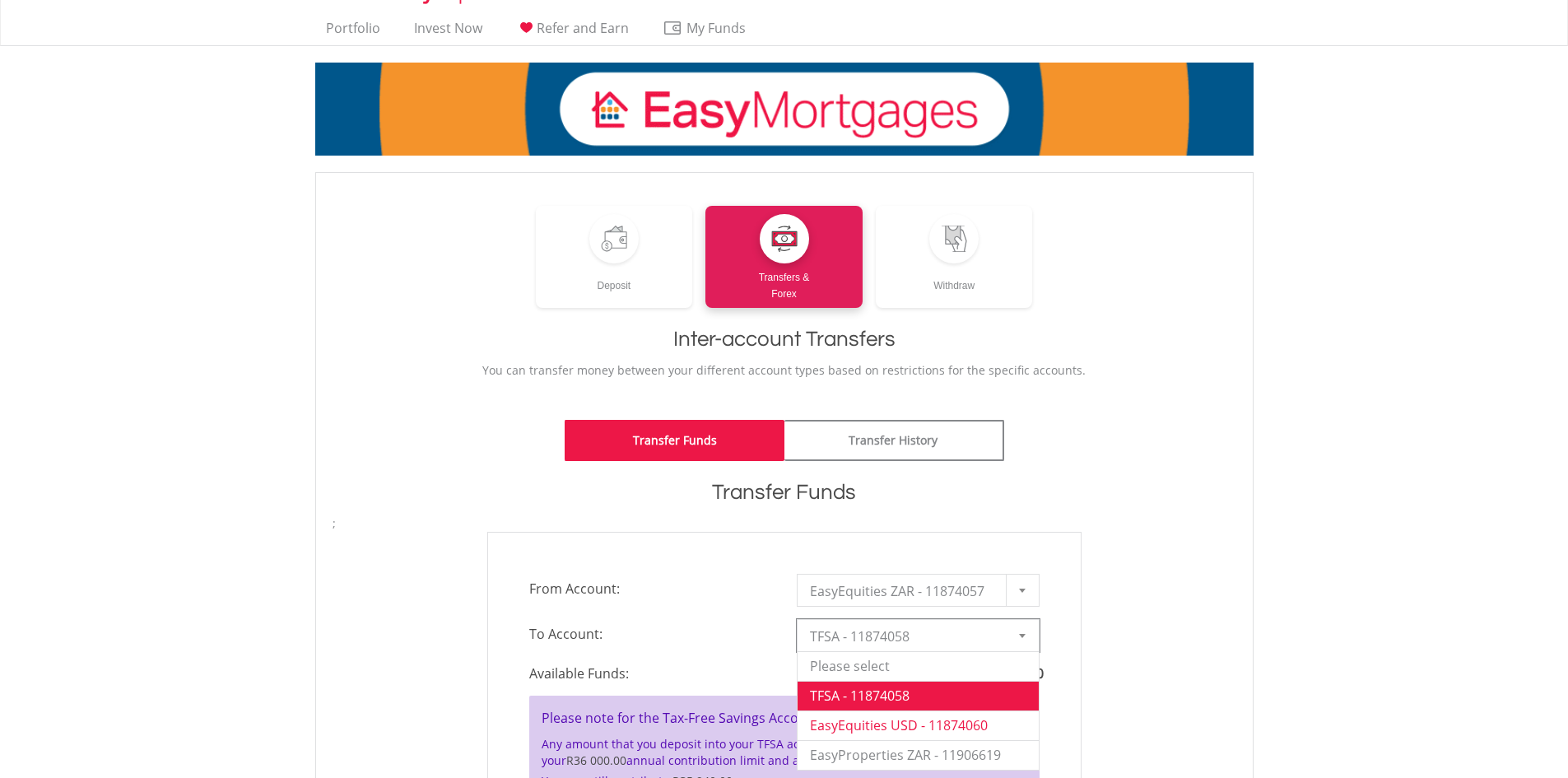
click at [971, 711] on li "EasyEquities USD - 11874060" at bounding box center [918, 726] width 241 height 30
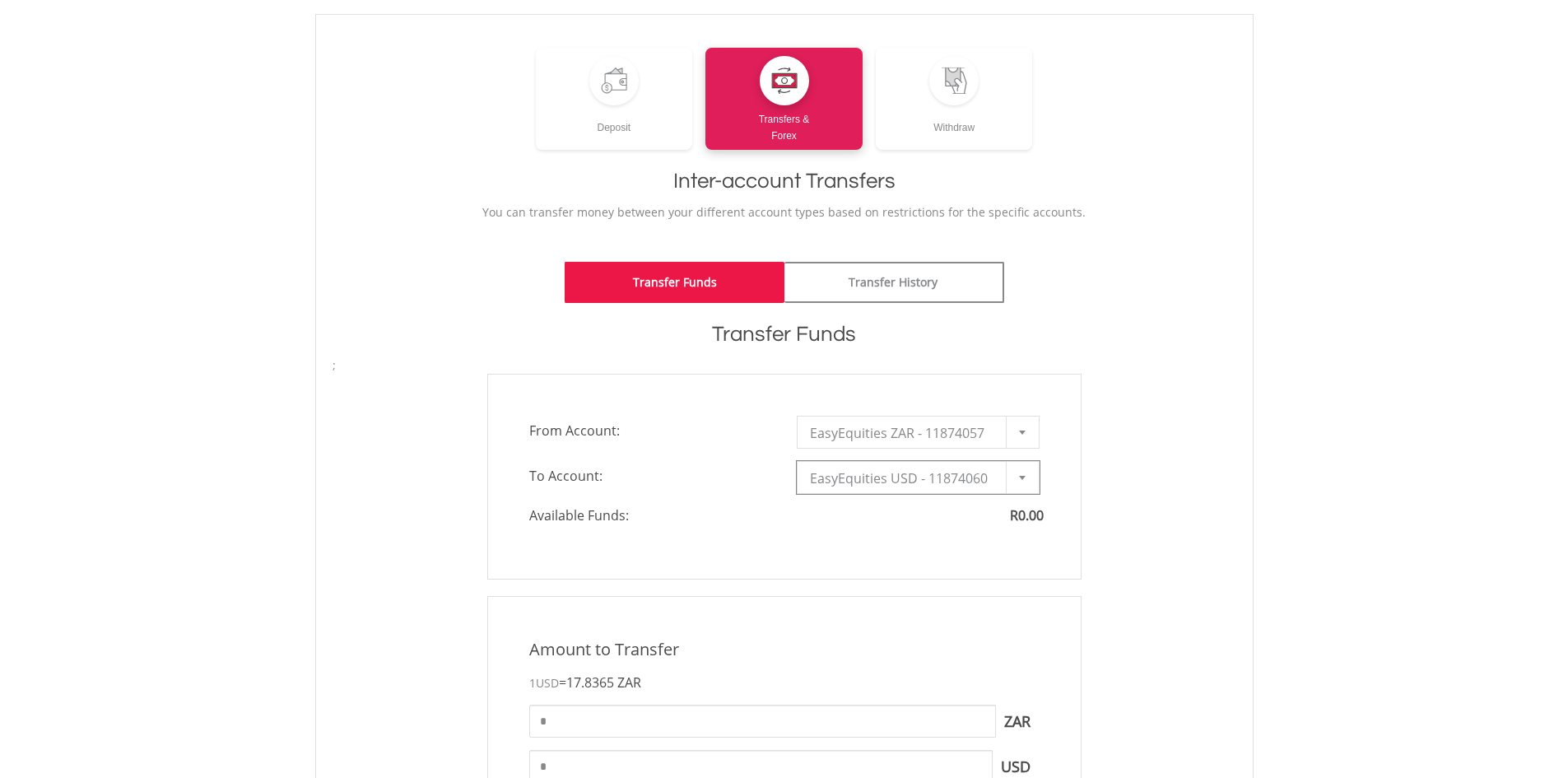
scroll to position [958, 0]
